Goal: Use online tool/utility

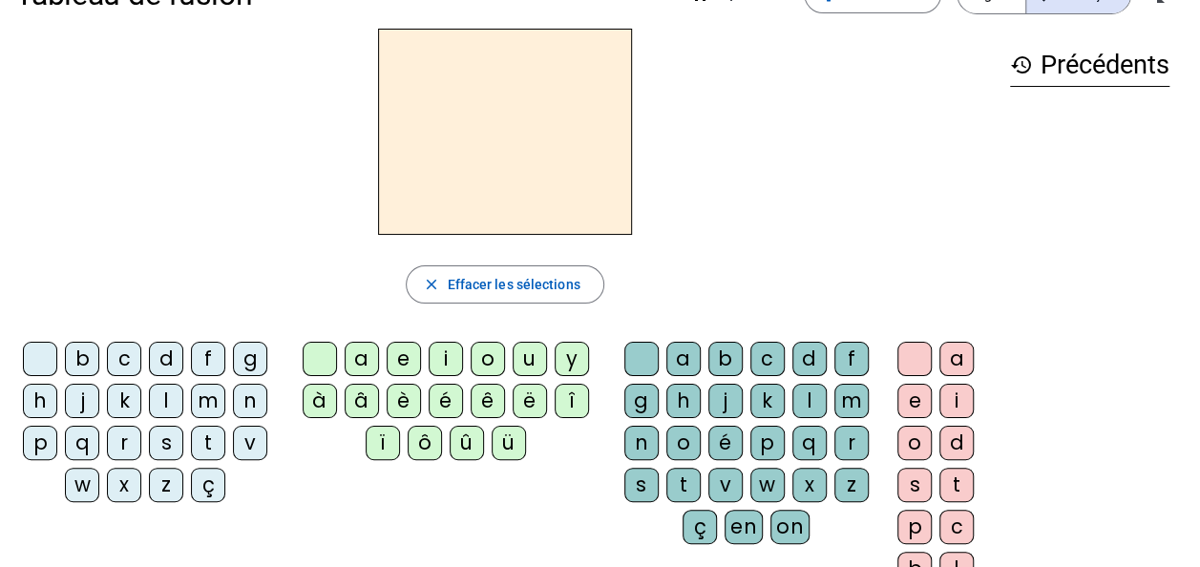
scroll to position [57, 0]
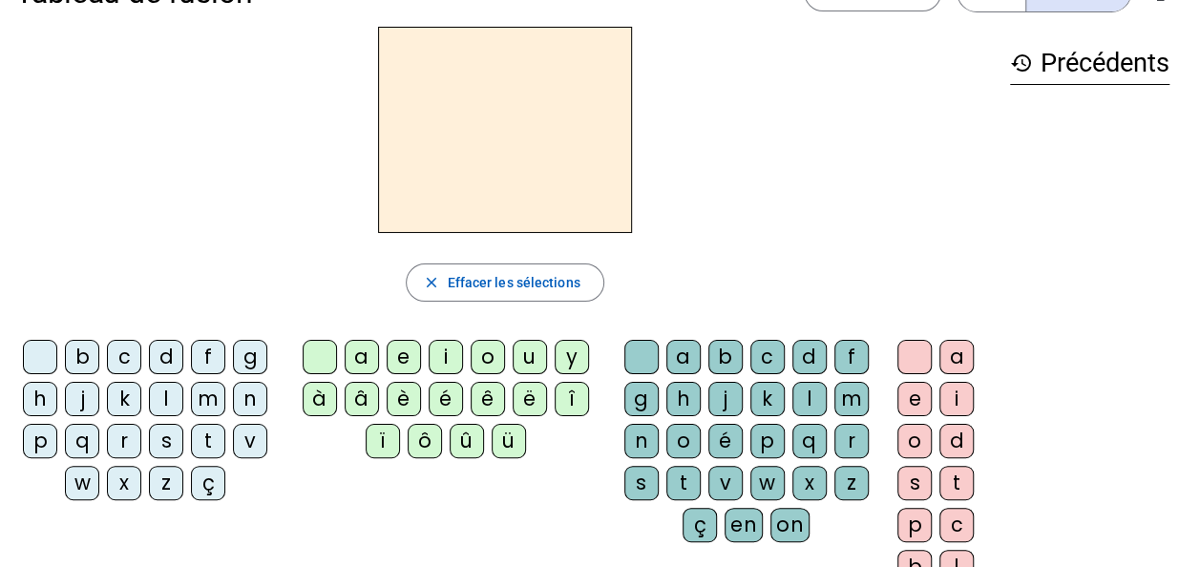
click at [164, 403] on div "l" at bounding box center [166, 399] width 34 height 34
click at [358, 369] on div "a" at bounding box center [362, 357] width 34 height 34
click at [756, 368] on div "c" at bounding box center [768, 357] width 34 height 34
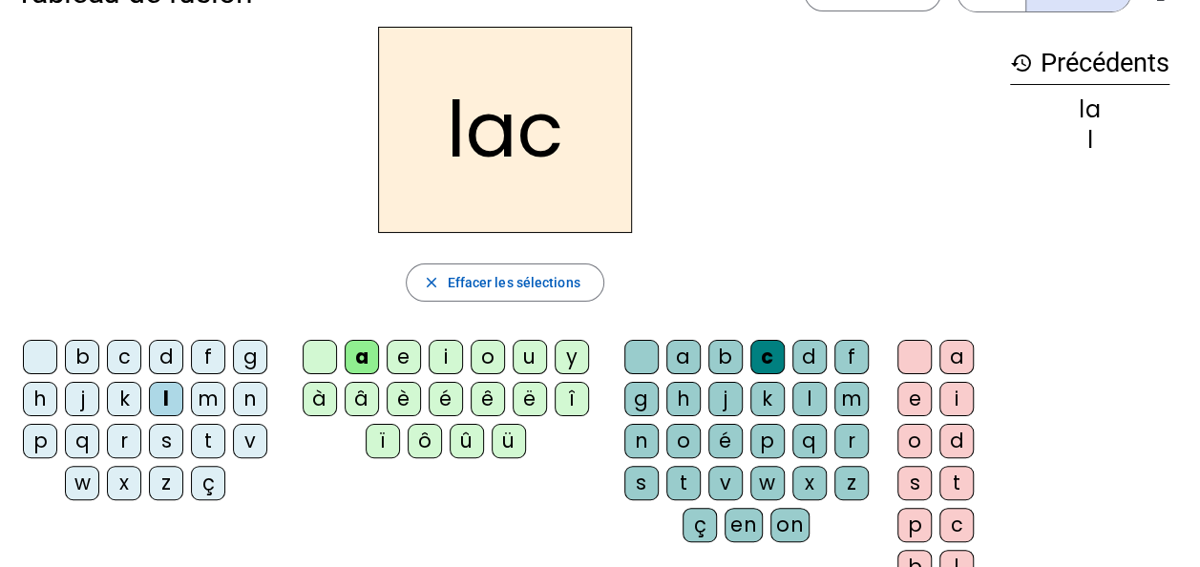
click at [200, 445] on div "t" at bounding box center [208, 441] width 34 height 34
click at [630, 384] on div "g" at bounding box center [642, 399] width 34 height 34
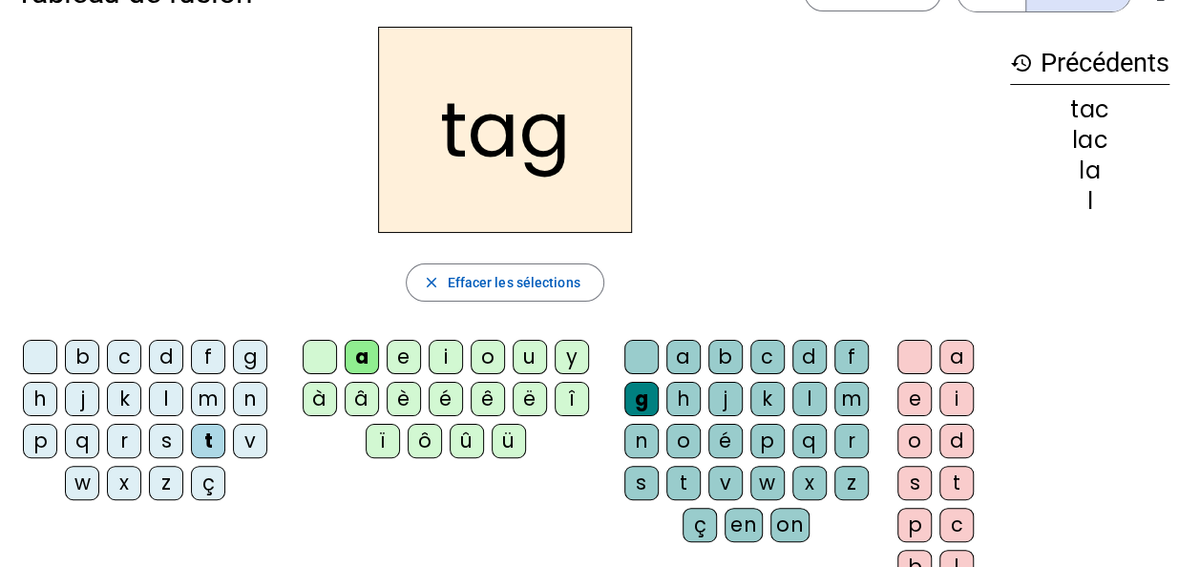
click at [649, 368] on div at bounding box center [642, 357] width 34 height 34
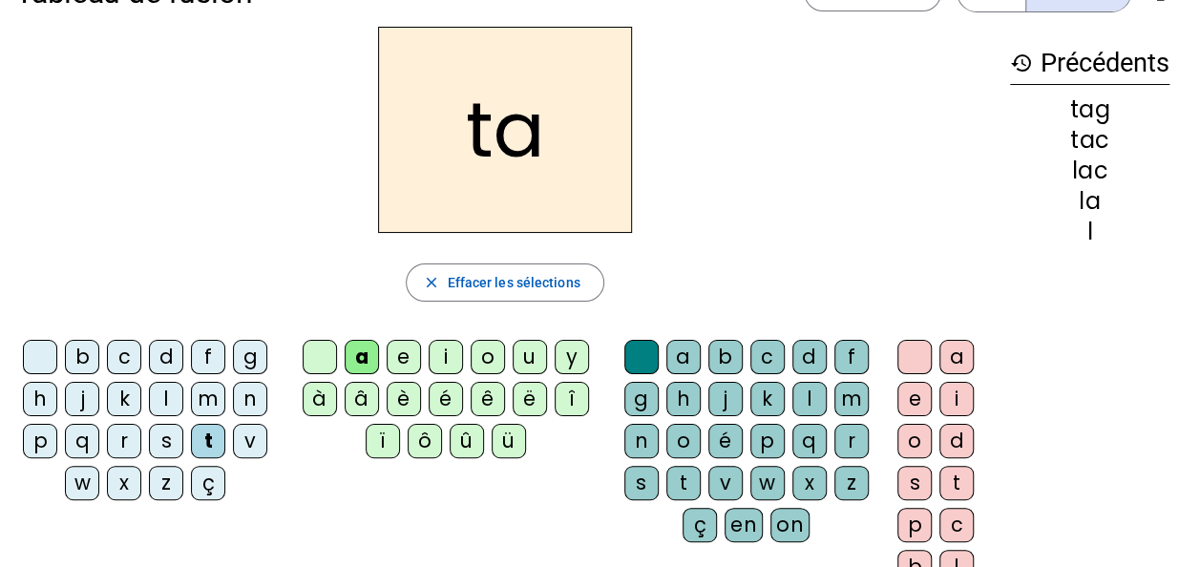
click at [397, 362] on div "e" at bounding box center [404, 357] width 34 height 34
click at [520, 369] on div "u" at bounding box center [530, 357] width 34 height 34
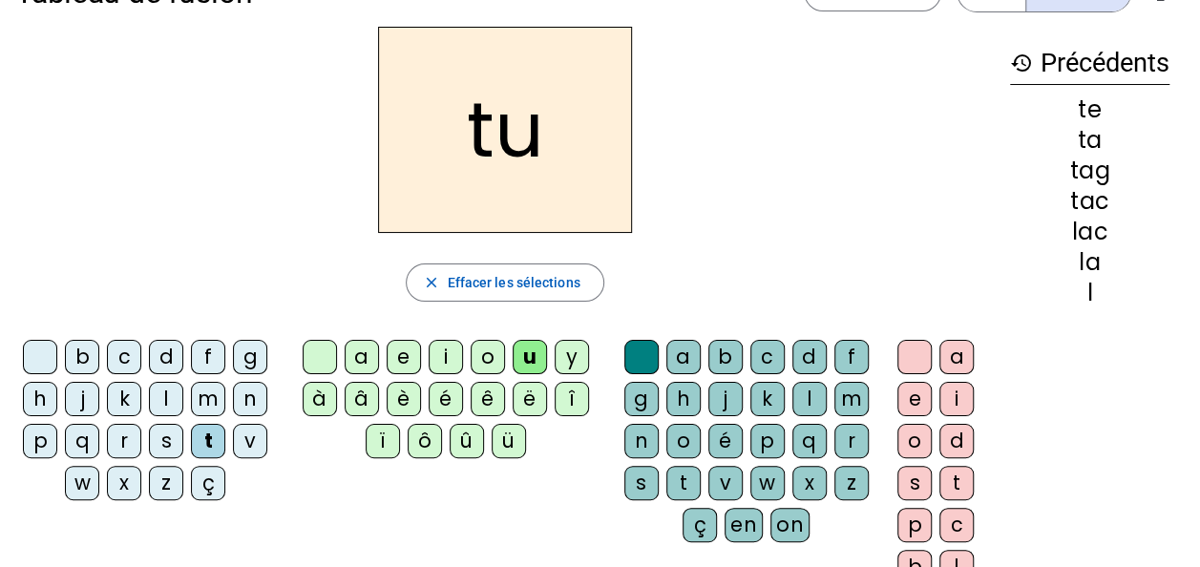
click at [167, 359] on div "d" at bounding box center [166, 357] width 34 height 34
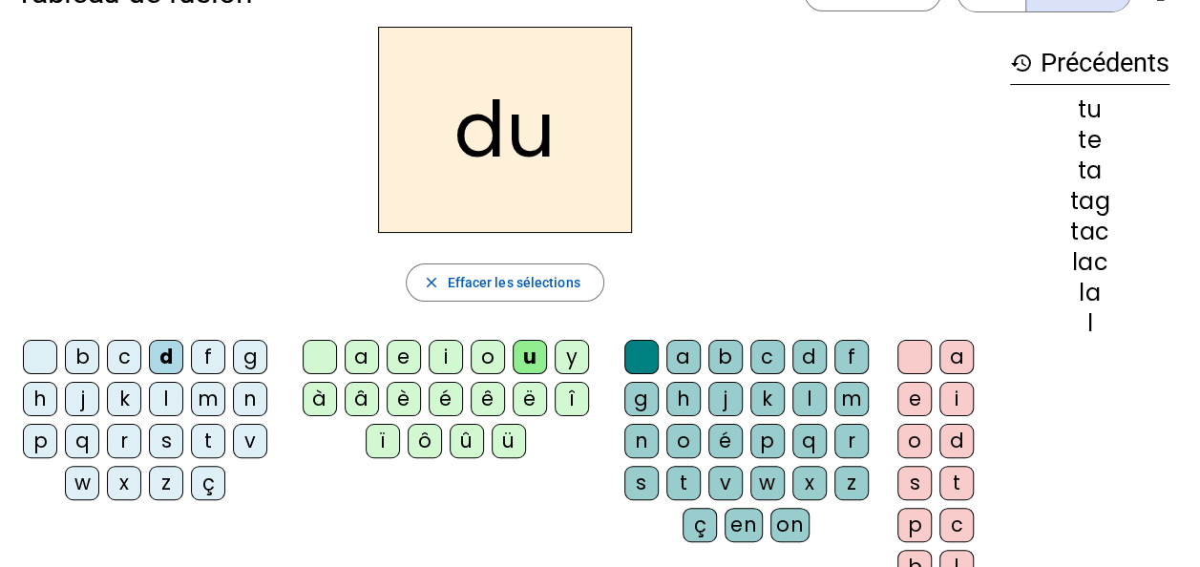
click at [777, 369] on div "c" at bounding box center [768, 357] width 34 height 34
